Goal: Check status: Check status

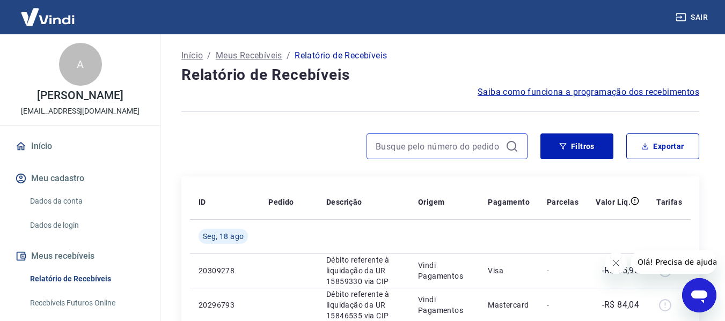
click at [386, 147] on input at bounding box center [439, 146] width 126 height 16
paste input "756341846"
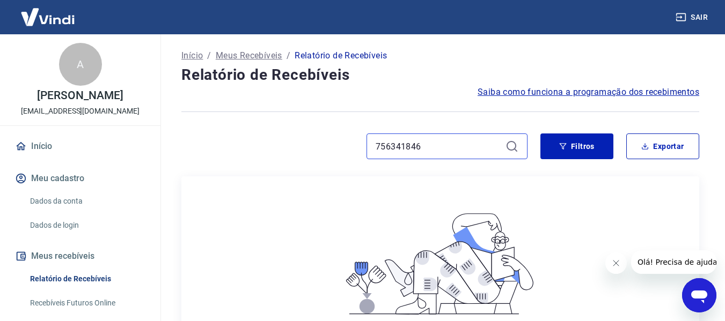
type input "756341846"
